Goal: Task Accomplishment & Management: Use online tool/utility

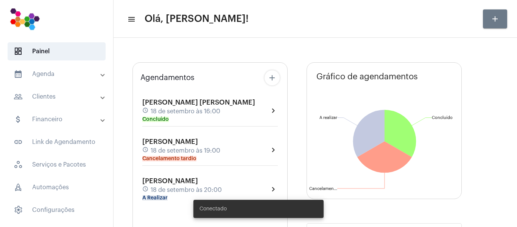
type input "https://neft.com.br/agenda"
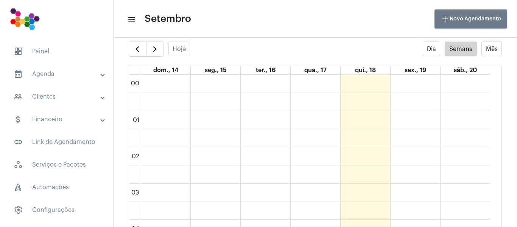
scroll to position [266, 0]
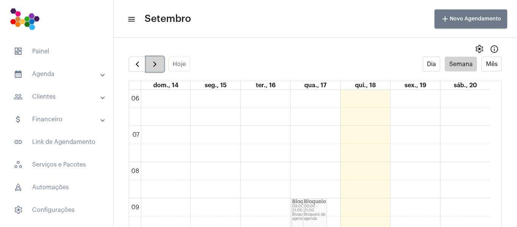
click at [158, 65] on span "button" at bounding box center [154, 64] width 9 height 9
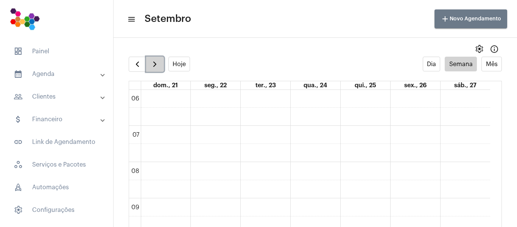
click at [158, 65] on span "button" at bounding box center [154, 64] width 9 height 9
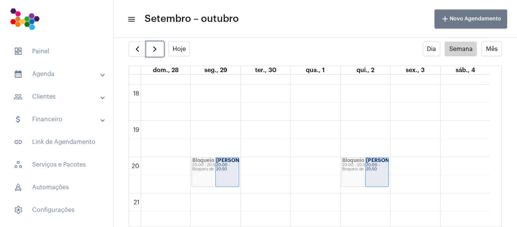
scroll to position [720, 0]
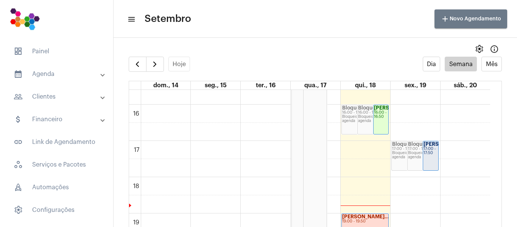
scroll to position [559, 0]
